Goal: Information Seeking & Learning: Learn about a topic

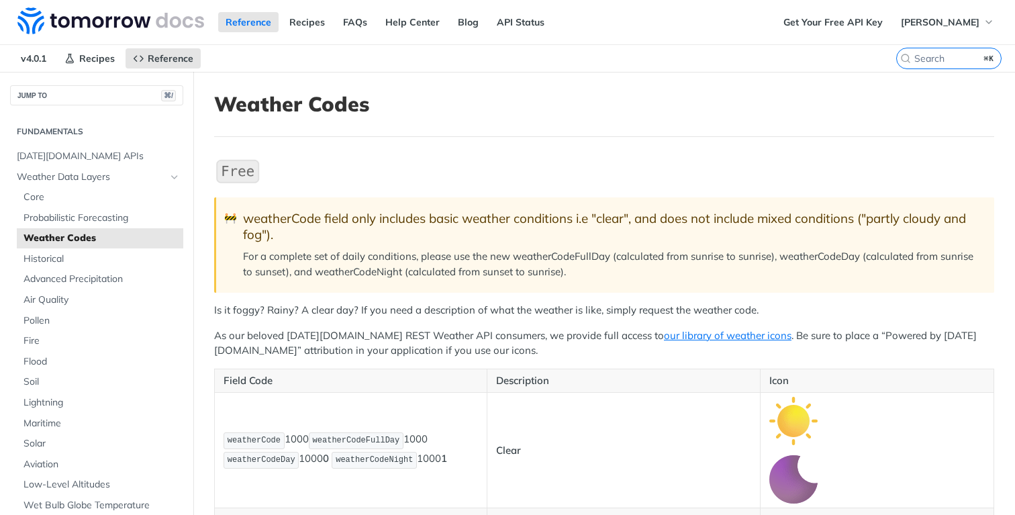
scroll to position [17, 0]
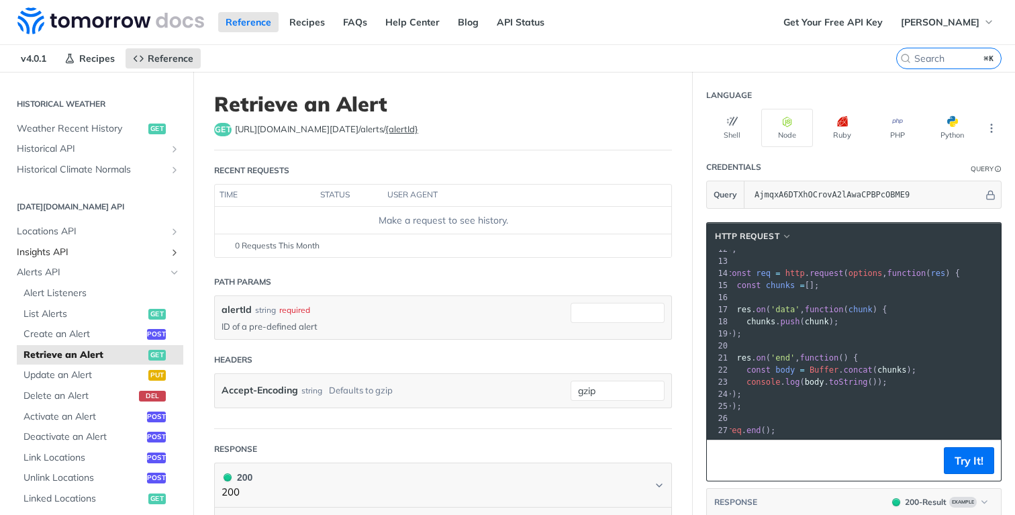
click at [81, 250] on span "Insights API" at bounding box center [91, 252] width 149 height 13
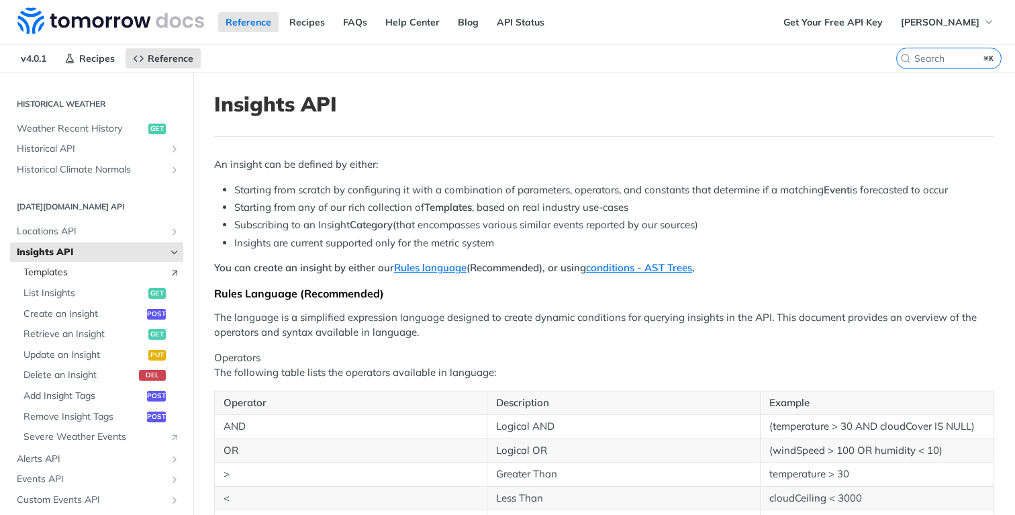
click at [106, 276] on span "Templates" at bounding box center [92, 272] width 139 height 13
click at [75, 295] on span "List Insights" at bounding box center [84, 293] width 122 height 13
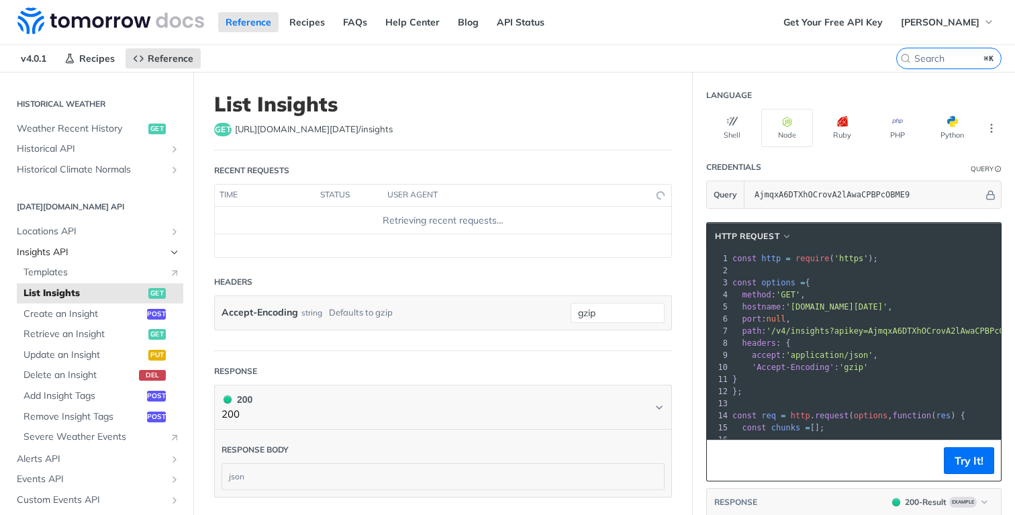
click at [74, 250] on span "Insights API" at bounding box center [91, 252] width 149 height 13
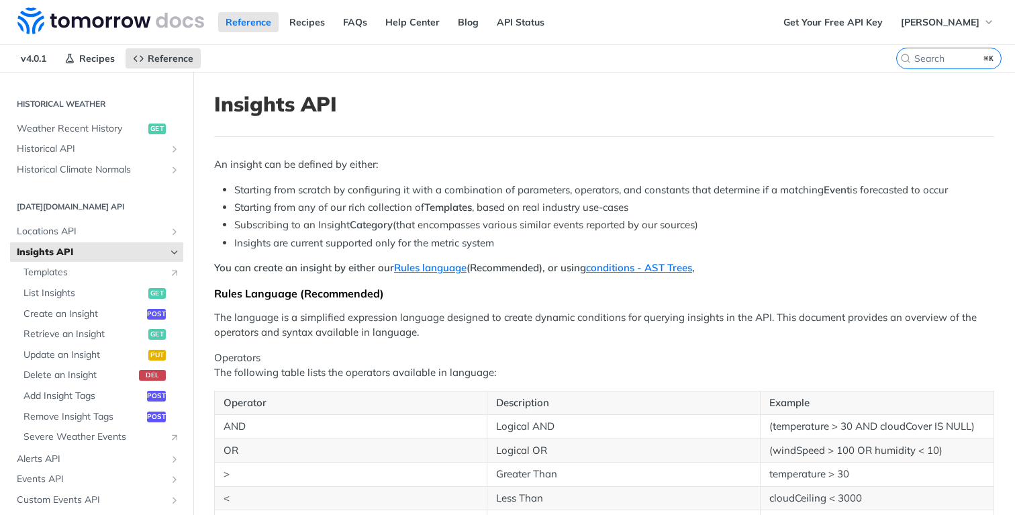
click at [74, 250] on span "Insights API" at bounding box center [91, 252] width 149 height 13
click at [44, 458] on span "Alerts API" at bounding box center [91, 458] width 149 height 13
